Goal: Task Accomplishment & Management: Manage account settings

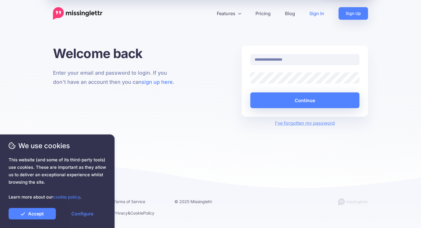
type input "**********"
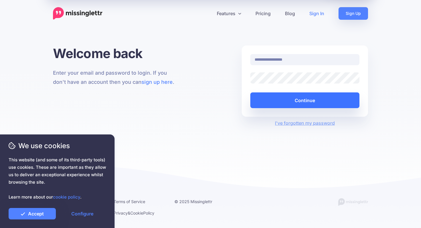
click at [308, 99] on button "Continue" at bounding box center [304, 101] width 109 height 16
click at [310, 103] on button "Continue" at bounding box center [304, 101] width 109 height 16
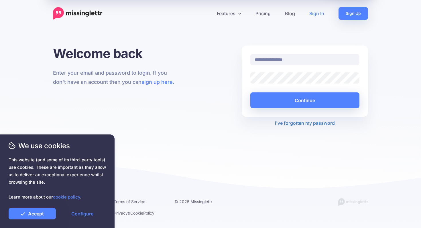
click at [293, 124] on link "I've forgotten my password" at bounding box center [305, 123] width 60 height 6
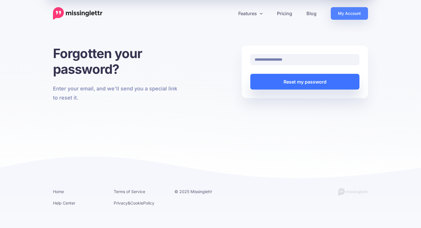
type input "**********"
click at [327, 85] on button "Reset my password" at bounding box center [304, 82] width 109 height 16
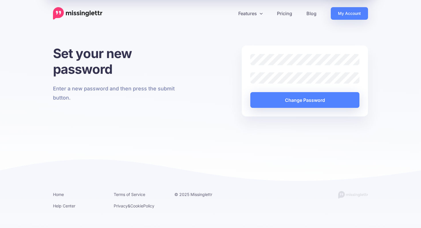
click at [393, 115] on div "Set your new password Enter a new password and then press the submit button. Ch…" at bounding box center [210, 119] width 421 height 146
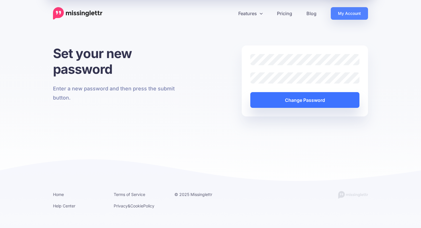
click at [338, 103] on button "Change Password" at bounding box center [304, 100] width 109 height 16
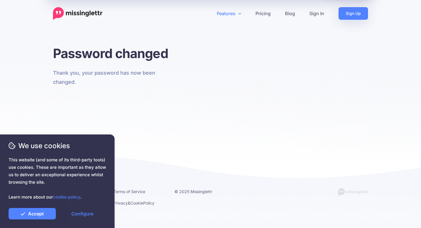
click at [232, 14] on link "Features" at bounding box center [229, 13] width 39 height 13
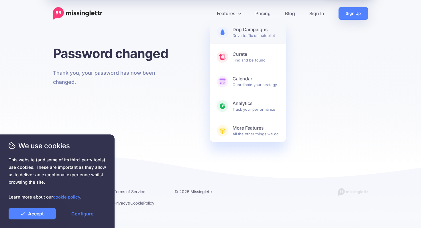
click at [271, 38] on span "Drip Campaigns Drive traffic on autopilot" at bounding box center [256, 32] width 46 height 11
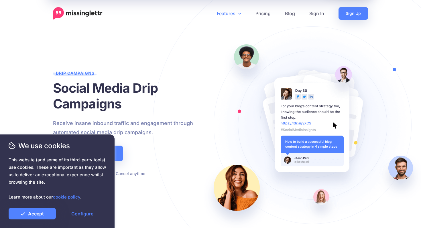
click at [231, 12] on link "Features" at bounding box center [229, 13] width 39 height 13
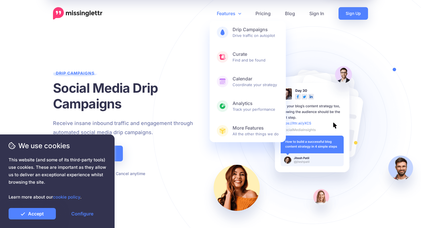
click at [170, 77] on div at bounding box center [134, 77] width 162 height 1
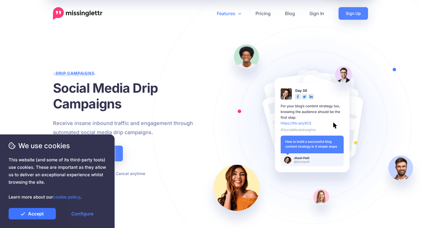
click at [36, 215] on link "Accept" at bounding box center [32, 213] width 47 height 11
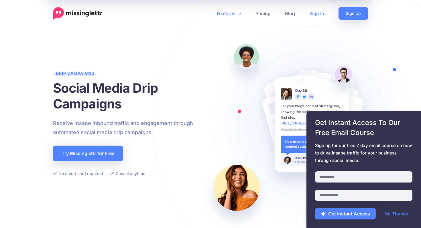
click at [315, 14] on link "Sign In" at bounding box center [316, 13] width 29 height 13
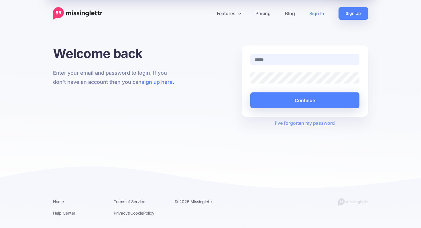
type input "**********"
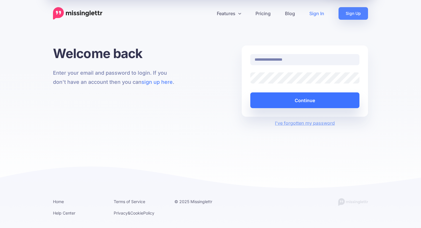
click at [325, 99] on button "Continue" at bounding box center [304, 101] width 109 height 16
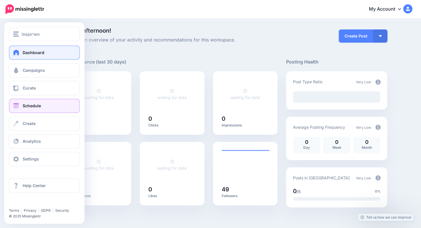
click at [24, 102] on link "Schedule" at bounding box center [44, 106] width 71 height 14
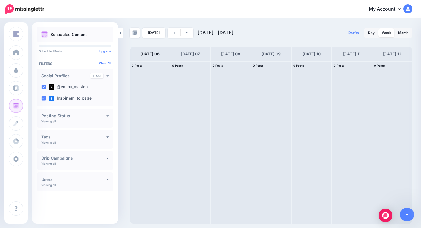
click at [97, 140] on div "Tags Add" at bounding box center [75, 137] width 68 height 5
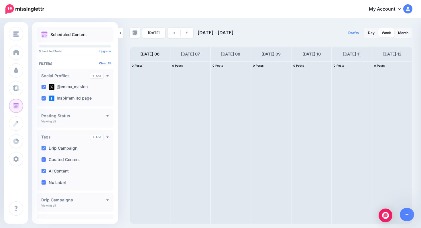
click at [98, 119] on div "Posting Status Viewing all Published Scheduled Awaiting Approval Error" at bounding box center [75, 118] width 77 height 19
click at [106, 117] on icon at bounding box center [107, 116] width 3 height 4
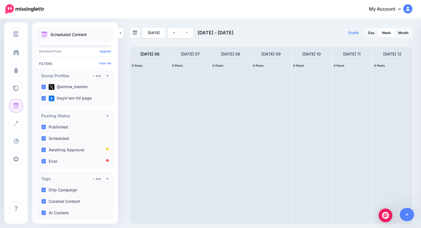
click at [405, 8] on img at bounding box center [407, 8] width 9 height 9
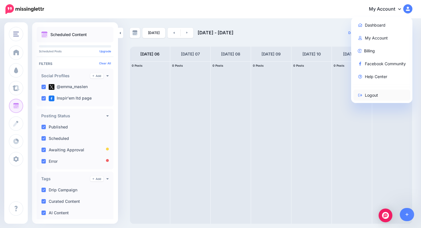
click at [375, 98] on link "Logout" at bounding box center [382, 95] width 57 height 11
